Goal: Entertainment & Leisure: Consume media (video, audio)

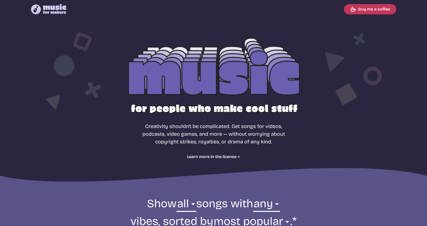
select select "most popular"
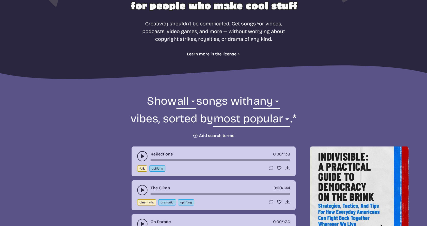
scroll to position [128, 0]
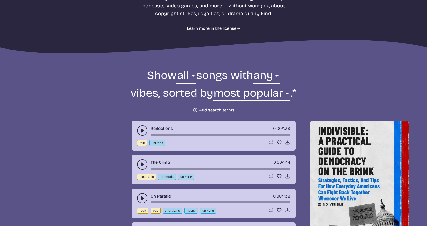
click at [145, 128] on button "play-pause toggle" at bounding box center [142, 130] width 10 height 10
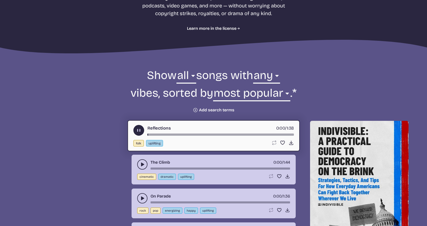
scroll to position [154, 0]
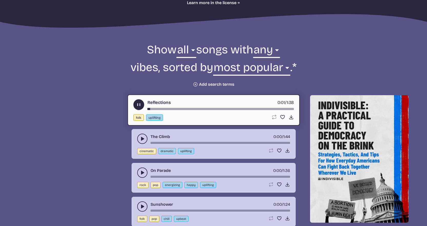
click at [137, 105] on use "play-pause toggle" at bounding box center [138, 104] width 5 height 5
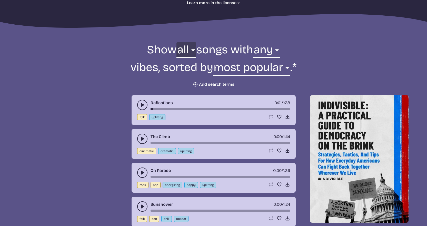
click at [187, 50] on select "all ambient cinematic electronic folk holiday jazz pop rock world" at bounding box center [185, 51] width 19 height 18
select select "cinematic"
click at [176, 42] on select "all ambient cinematic electronic folk holiday jazz pop rock world" at bounding box center [185, 51] width 19 height 18
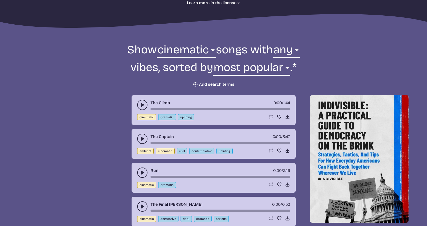
click at [143, 105] on use "play-pause toggle" at bounding box center [142, 104] width 5 height 5
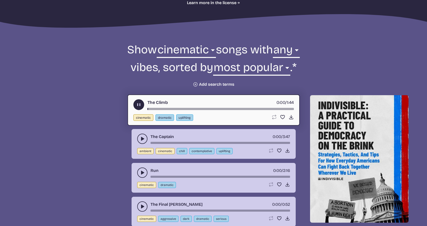
click at [141, 105] on icon "play-pause toggle" at bounding box center [138, 104] width 5 height 5
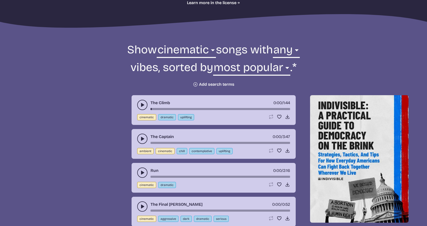
click at [140, 139] on icon "play-pause toggle" at bounding box center [142, 138] width 5 height 5
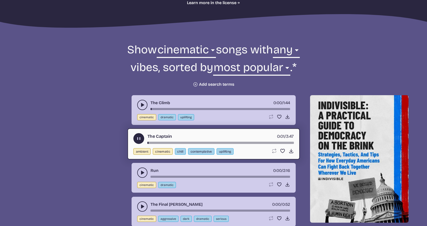
scroll to position [179, 0]
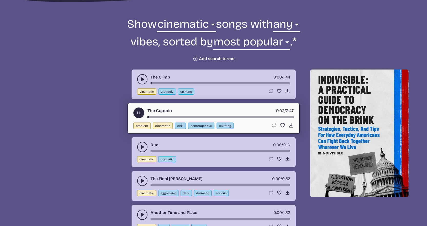
click at [140, 149] on icon "play-pause toggle" at bounding box center [142, 146] width 5 height 5
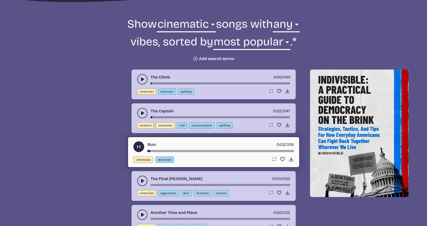
scroll to position [154, 0]
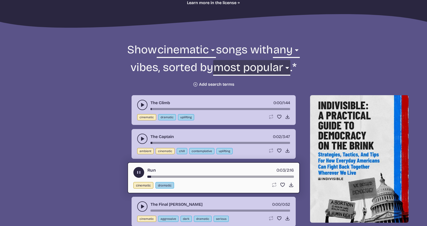
click at [266, 68] on select "newest oldest most popular least popular name" at bounding box center [251, 69] width 77 height 18
click at [214, 60] on select "newest oldest most popular least popular name" at bounding box center [251, 69] width 77 height 18
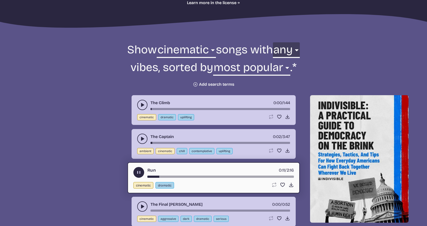
click at [297, 51] on select "any aggressive chill contemplative dark dramatic easygoing energizing happy ser…" at bounding box center [286, 51] width 27 height 18
select select "aggressive"
click at [273, 42] on select "any aggressive chill contemplative dark dramatic easygoing energizing happy ser…" at bounding box center [286, 51] width 27 height 18
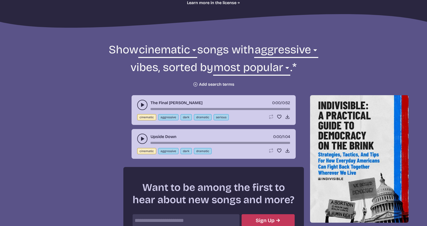
click at [142, 105] on use "play-pause toggle" at bounding box center [142, 104] width 5 height 5
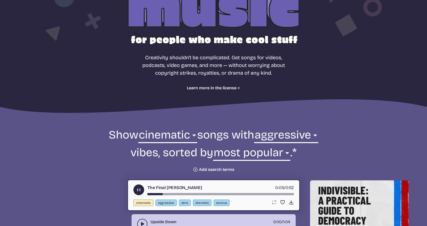
scroll to position [120, 0]
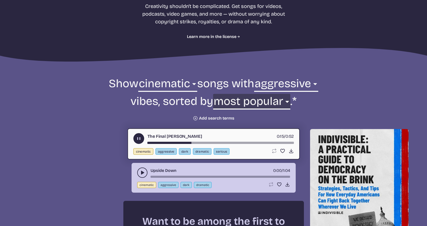
click at [279, 107] on select "newest oldest most popular least popular name" at bounding box center [251, 103] width 77 height 18
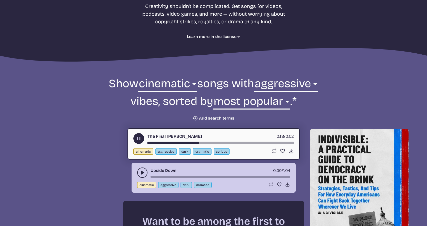
click at [183, 119] on form "Show all ambient cinematic electronic folk holiday jazz pop rock world cinemati…" at bounding box center [213, 98] width 279 height 45
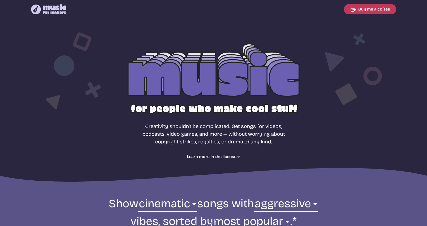
scroll to position [180, 0]
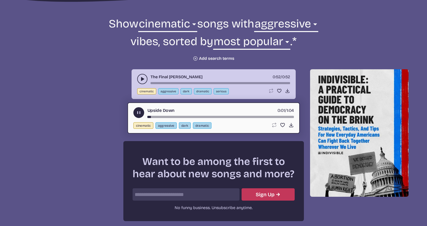
click at [139, 116] on button "play-pause toggle" at bounding box center [138, 112] width 11 height 11
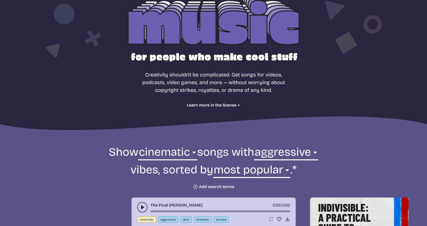
scroll to position [26, 0]
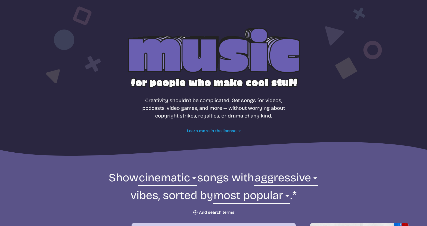
click at [226, 130] on link "Learn more in the license" at bounding box center [213, 131] width 53 height 6
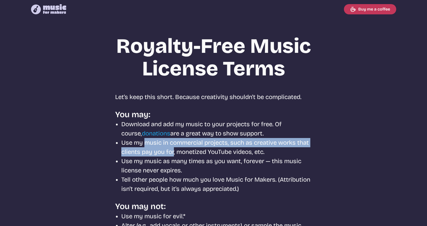
drag, startPoint x: 150, startPoint y: 146, endPoint x: 191, endPoint y: 150, distance: 41.7
click at [191, 150] on li "Use my music in commercial projects, such as creative works that clients pay yo…" at bounding box center [216, 147] width 191 height 18
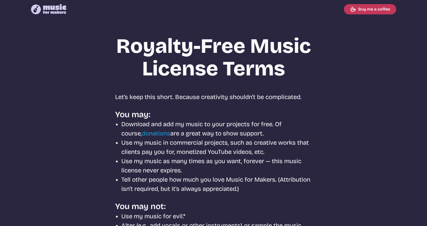
click at [221, 155] on li "Use my music in commercial projects, such as creative works that clients pay yo…" at bounding box center [216, 147] width 191 height 18
select select "cinematic"
select select "aggressive"
select select "most popular"
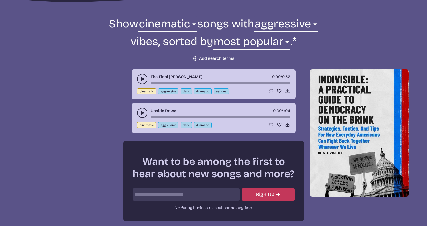
scroll to position [77, 0]
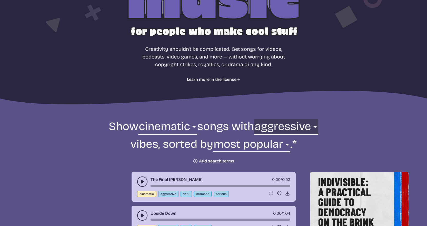
click at [285, 128] on select "any aggressive chill contemplative dark dramatic easygoing energizing happy ser…" at bounding box center [286, 128] width 64 height 18
click at [270, 119] on select "any aggressive chill contemplative dark dramatic easygoing energizing happy ser…" at bounding box center [286, 128] width 64 height 18
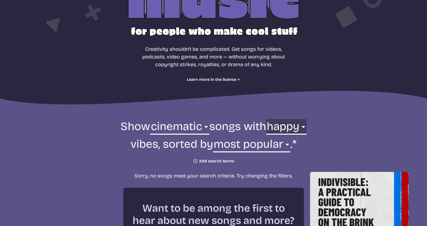
drag, startPoint x: 295, startPoint y: 133, endPoint x: 296, endPoint y: 126, distance: 7.0
click at [295, 133] on select "any aggressive chill contemplative dark dramatic easygoing energizing happy ser…" at bounding box center [286, 128] width 40 height 18
select select "energizing"
click at [266, 119] on select "any aggressive chill contemplative dark dramatic easygoing energizing happy ser…" at bounding box center [286, 128] width 40 height 18
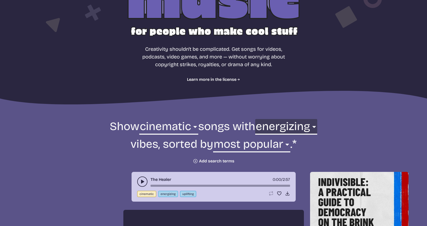
scroll to position [103, 0]
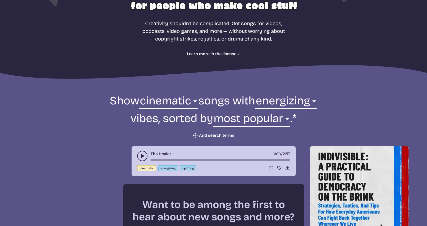
click at [140, 156] on button "play-pause toggle" at bounding box center [142, 156] width 10 height 10
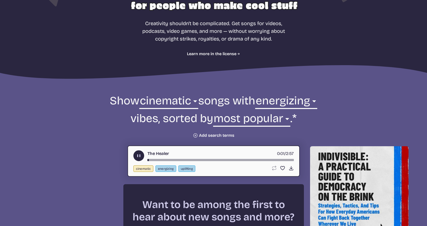
click at [162, 159] on div "song-time-bar" at bounding box center [220, 160] width 146 height 2
click at [203, 159] on div "song-time-bar" at bounding box center [220, 160] width 146 height 2
drag, startPoint x: 215, startPoint y: 160, endPoint x: 225, endPoint y: 158, distance: 9.7
click at [221, 159] on div "song-time-bar" at bounding box center [220, 160] width 146 height 2
drag, startPoint x: 238, startPoint y: 160, endPoint x: 160, endPoint y: 157, distance: 78.7
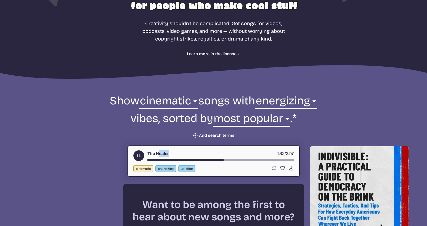
click at [160, 157] on div "The Healer 1:32 / 2:57" at bounding box center [213, 155] width 160 height 11
drag, startPoint x: 158, startPoint y: 162, endPoint x: 145, endPoint y: 163, distance: 13.1
click at [146, 163] on div "The Healer 1:33 / 2:57 cinematic energizing uplifting Loop song Loop this song.…" at bounding box center [213, 160] width 172 height 31
click at [141, 157] on icon "play-pause toggle" at bounding box center [138, 155] width 5 height 5
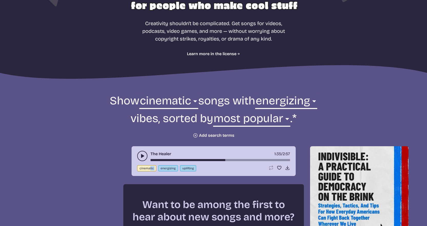
click at [123, 65] on icon at bounding box center [213, 73] width 427 height 16
